Goal: Find specific page/section: Find specific page/section

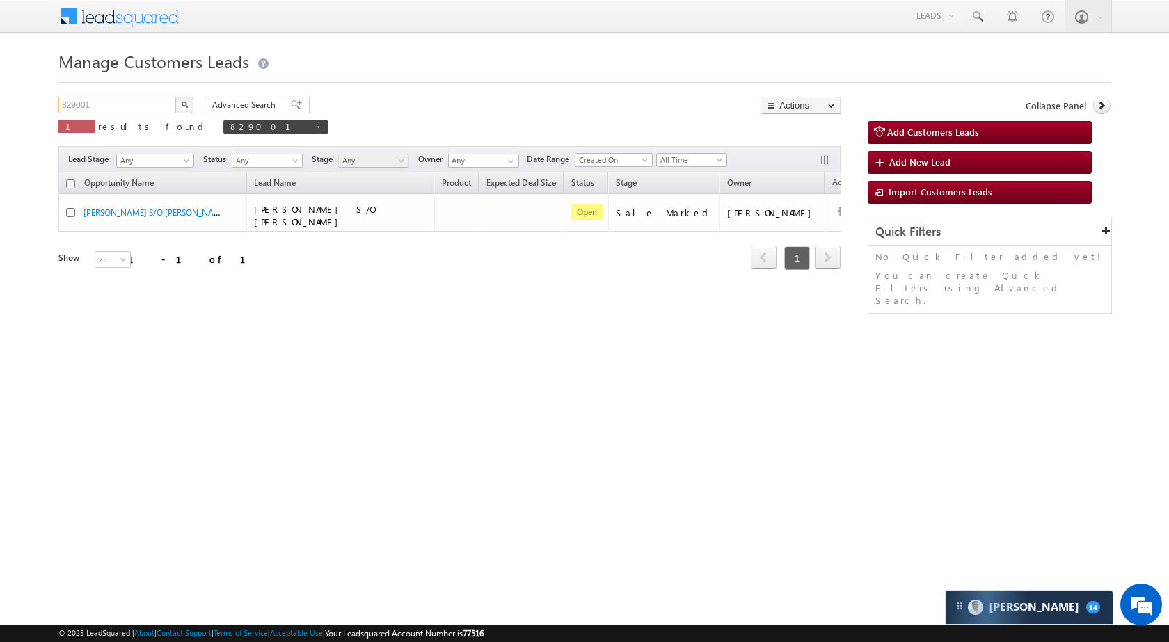
click at [112, 101] on input "829001" at bounding box center [117, 105] width 119 height 17
paste input "61335"
click at [184, 104] on img "button" at bounding box center [184, 104] width 7 height 7
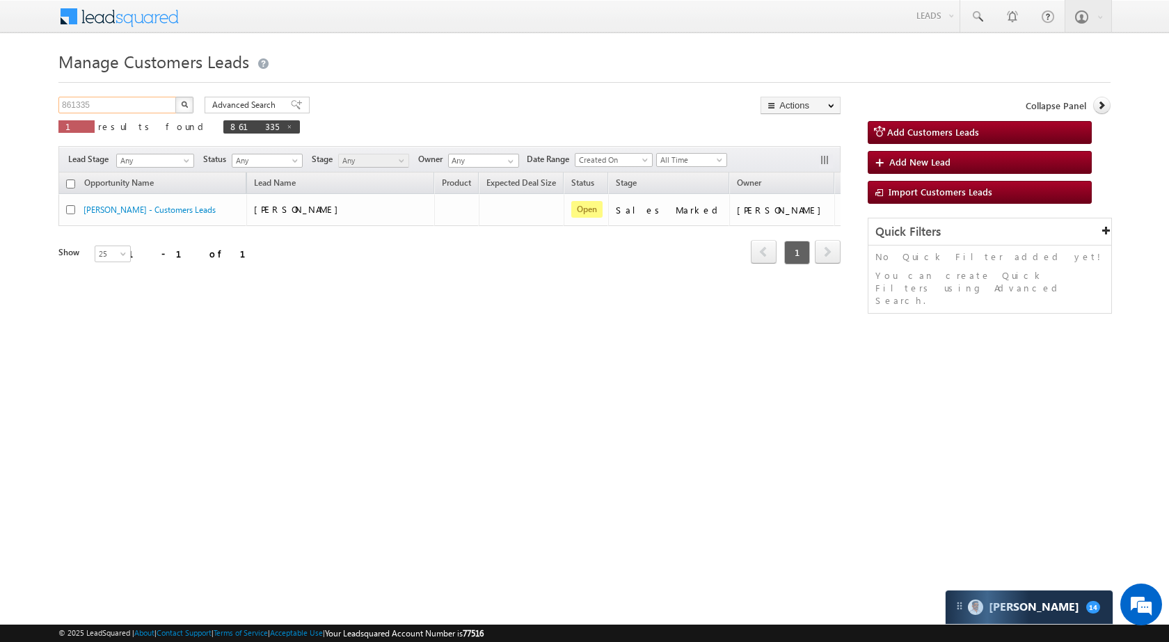
click at [147, 108] on input "861335" at bounding box center [117, 105] width 119 height 17
paste input "5869"
type input "858695"
click at [184, 97] on button "button" at bounding box center [184, 105] width 18 height 17
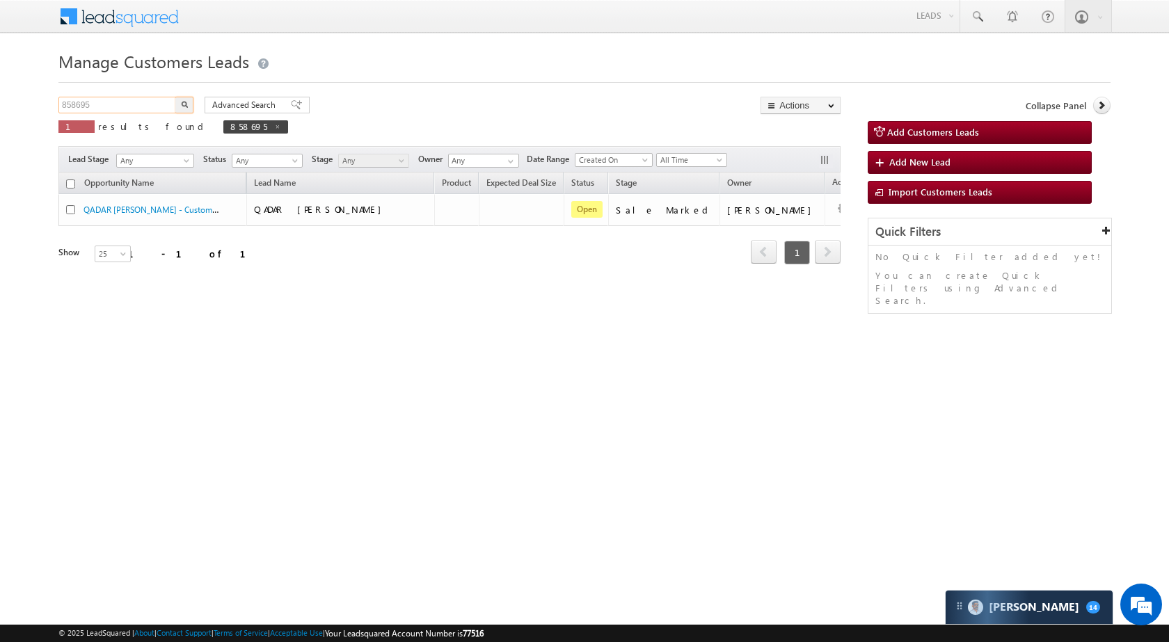
click at [120, 110] on input "858695" at bounding box center [117, 105] width 119 height 17
paste input "750579"
click at [179, 104] on button "button" at bounding box center [184, 105] width 18 height 17
click at [135, 104] on input "750579" at bounding box center [117, 105] width 119 height 17
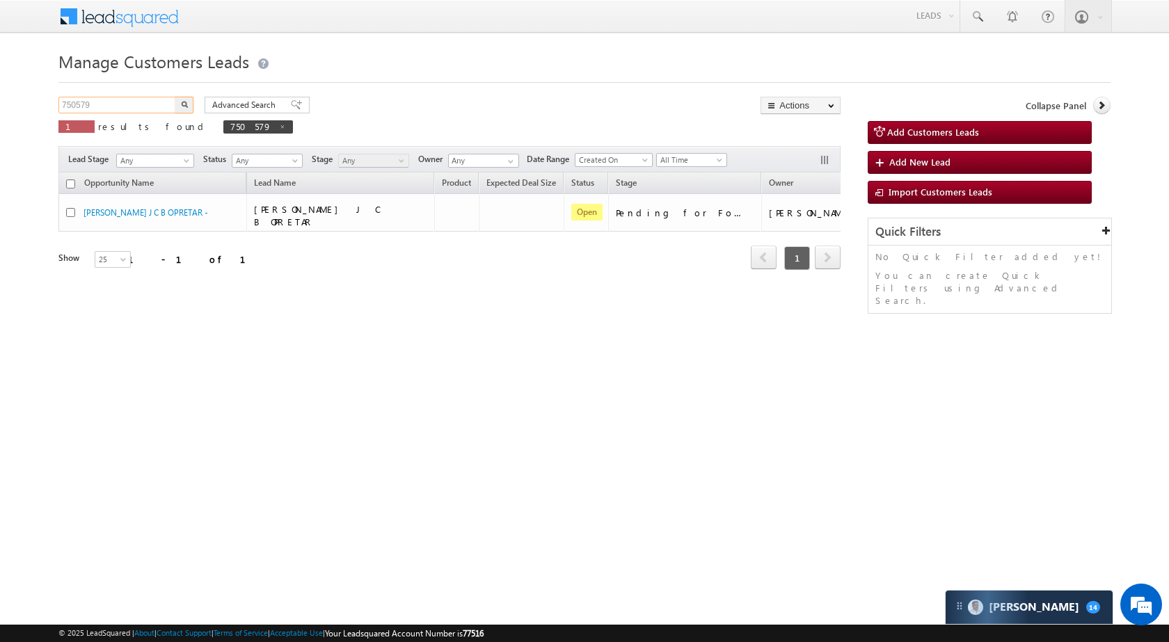
click at [135, 104] on input "750579" at bounding box center [117, 105] width 119 height 17
paste input "810933"
click at [177, 106] on button "button" at bounding box center [184, 105] width 18 height 17
click at [145, 93] on div "Manage Customers Leads 810933 X 1 results found 810933 Advanced Search Advanced…" at bounding box center [584, 221] width 1052 height 348
click at [144, 101] on input "810933" at bounding box center [117, 105] width 119 height 17
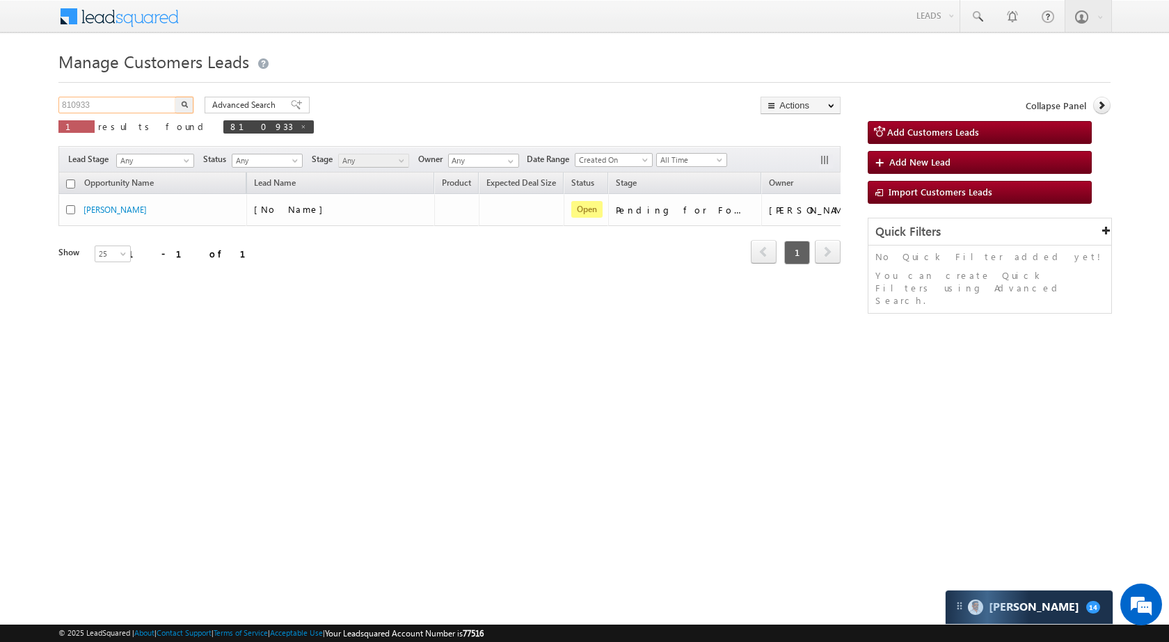
click at [144, 101] on input "810933" at bounding box center [117, 105] width 119 height 17
click at [181, 105] on img "button" at bounding box center [184, 104] width 7 height 7
click at [102, 113] on input "810933" at bounding box center [117, 105] width 119 height 17
paste input "25"
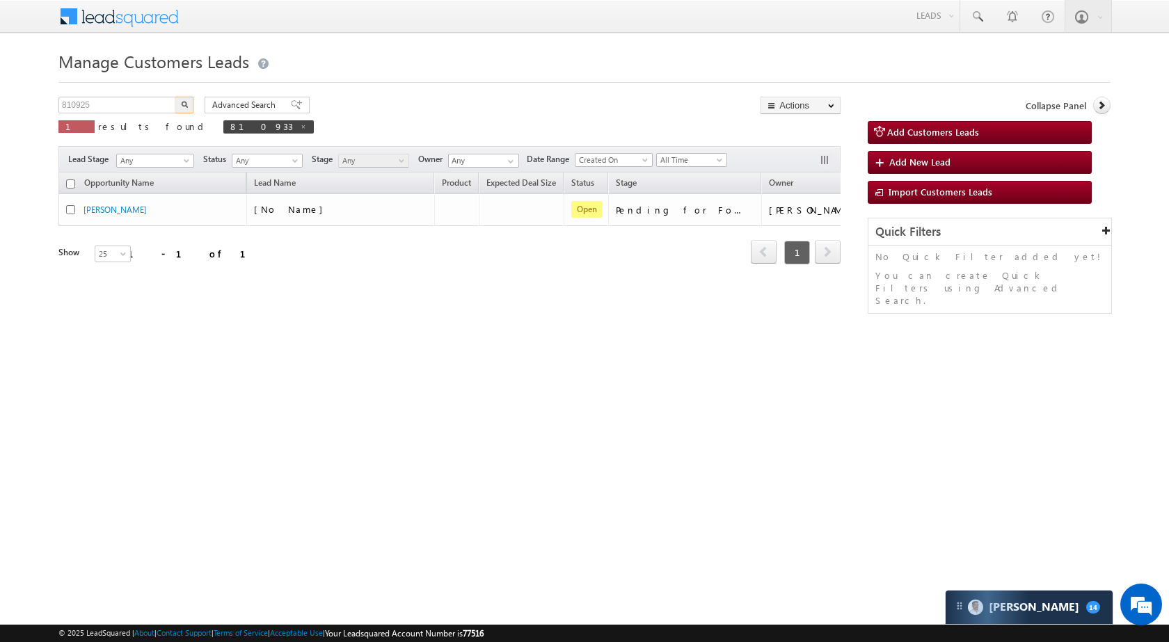
click at [188, 105] on button "button" at bounding box center [184, 105] width 18 height 17
click at [113, 111] on input "810925" at bounding box center [117, 105] width 119 height 17
paste input "6009"
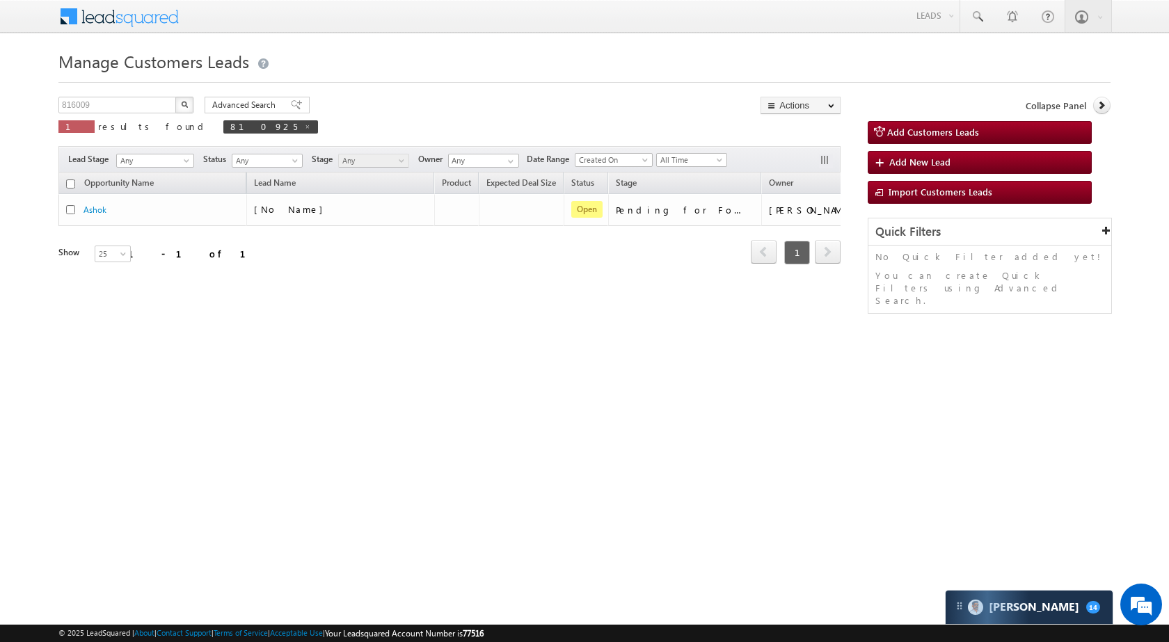
click at [184, 105] on img "button" at bounding box center [184, 104] width 7 height 7
click at [136, 107] on input "816009" at bounding box center [117, 105] width 119 height 17
paste input "9867"
click at [177, 96] on div "Manage Customers Leads 819867 X 1 results found 816009 Advanced Search Advanced…" at bounding box center [584, 221] width 1052 height 348
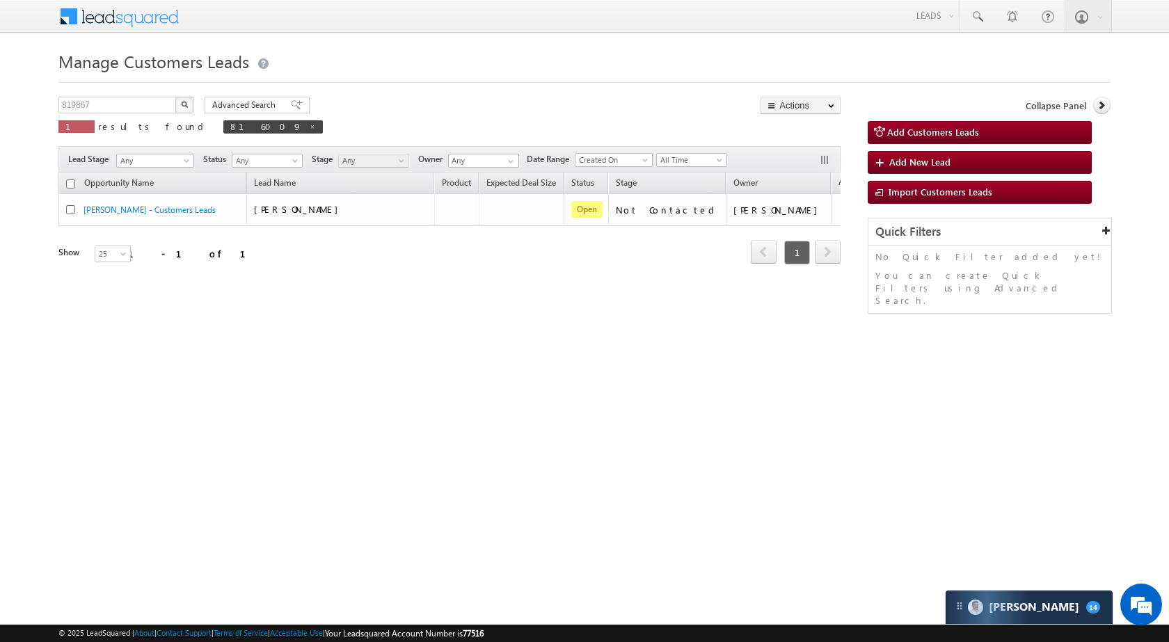
click at [179, 103] on button "button" at bounding box center [184, 105] width 18 height 17
click at [150, 108] on input "819867" at bounding box center [117, 105] width 119 height 17
paste input "752824"
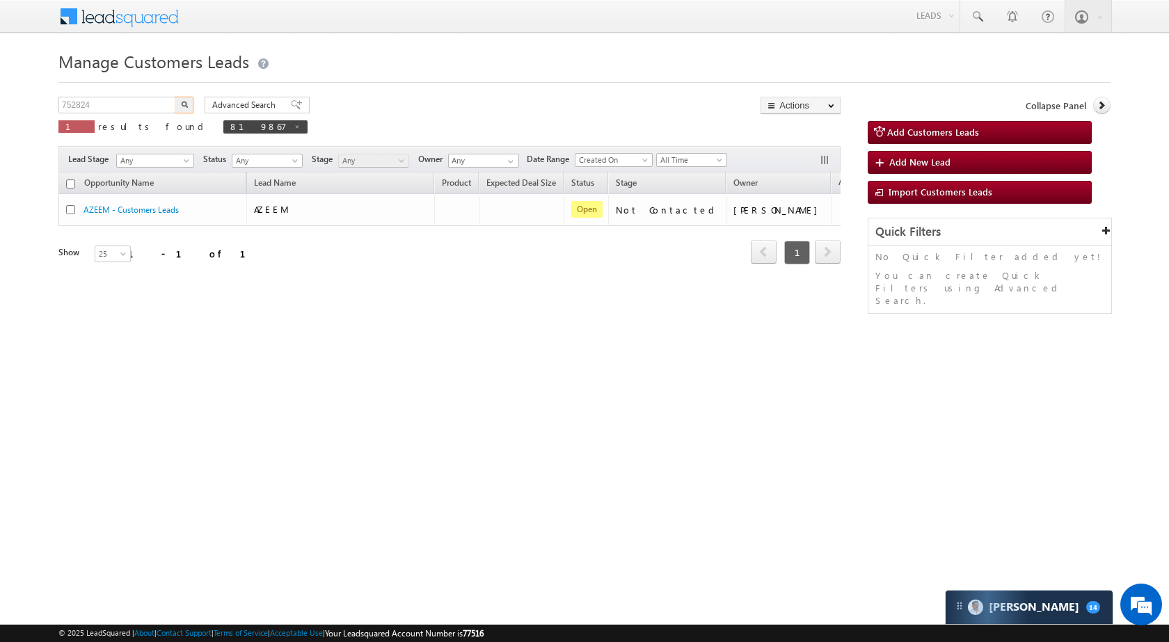
click at [188, 104] on button "button" at bounding box center [184, 105] width 18 height 17
click at [124, 112] on input "752824" at bounding box center [117, 105] width 119 height 17
paste input "824918"
click at [176, 104] on button "button" at bounding box center [184, 105] width 18 height 17
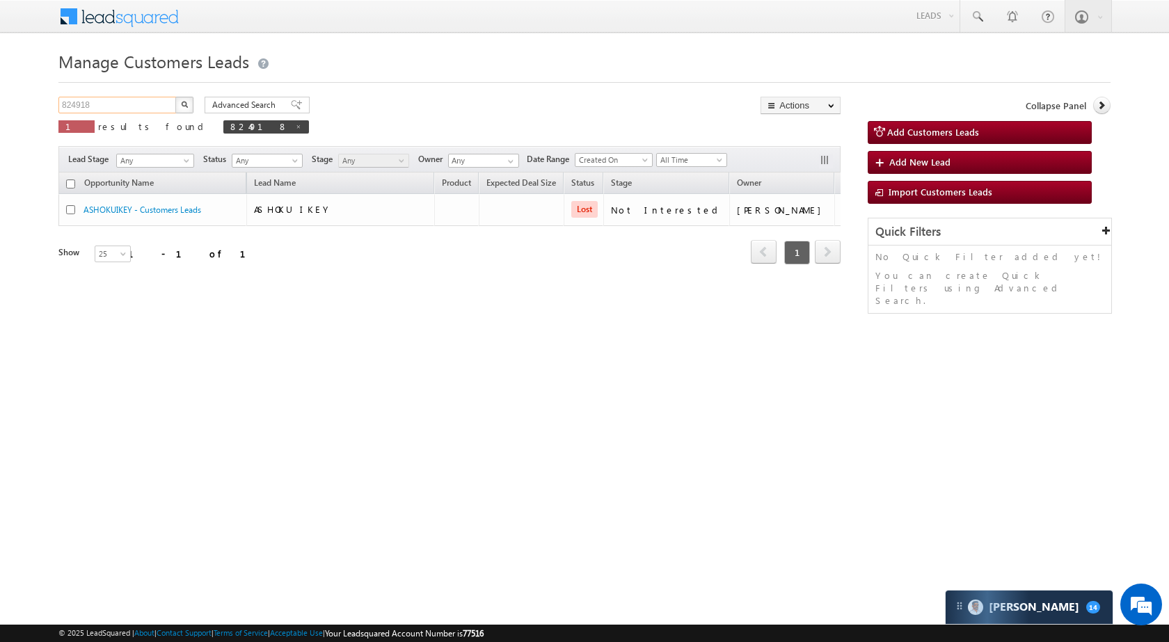
click at [104, 104] on input "824918" at bounding box center [117, 105] width 119 height 17
paste input "30806"
type input "830806"
click at [185, 103] on img "button" at bounding box center [184, 104] width 7 height 7
